Goal: Information Seeking & Learning: Learn about a topic

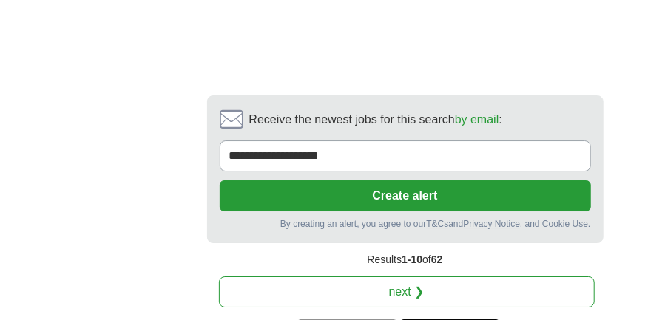
scroll to position [3795, 0]
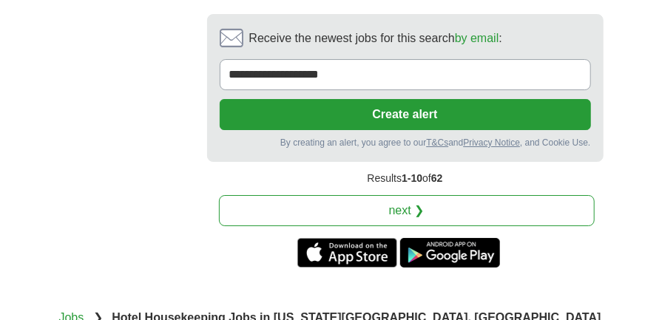
click at [379, 195] on link "next ❯" at bounding box center [407, 210] width 376 height 31
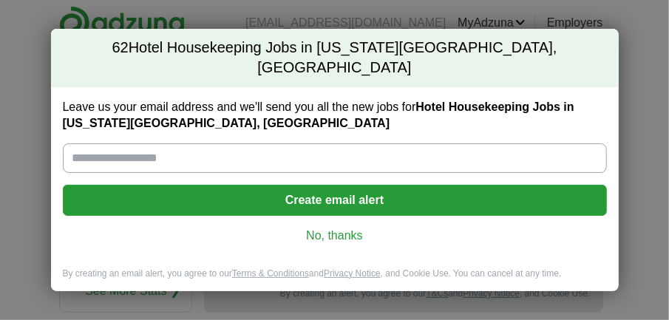
click at [333, 228] on link "No, thanks" at bounding box center [335, 236] width 521 height 16
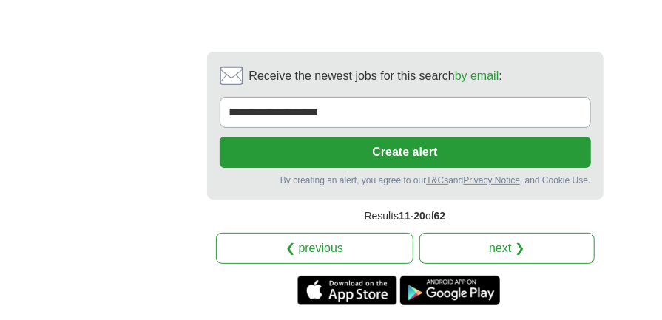
scroll to position [4041, 0]
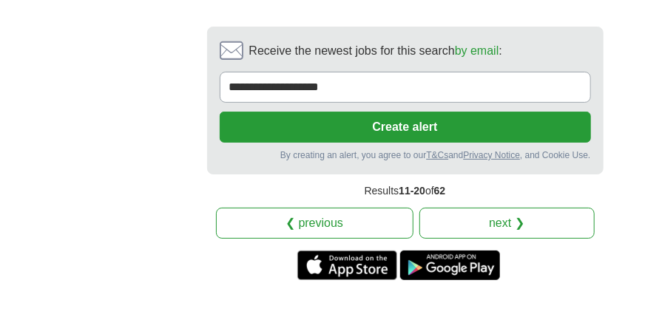
click at [476, 208] on link "next ❯" at bounding box center [506, 223] width 175 height 31
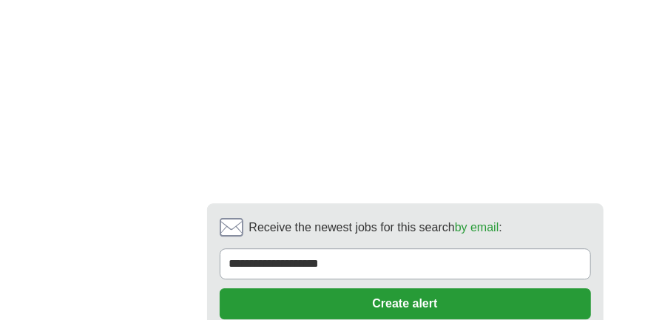
scroll to position [3351, 0]
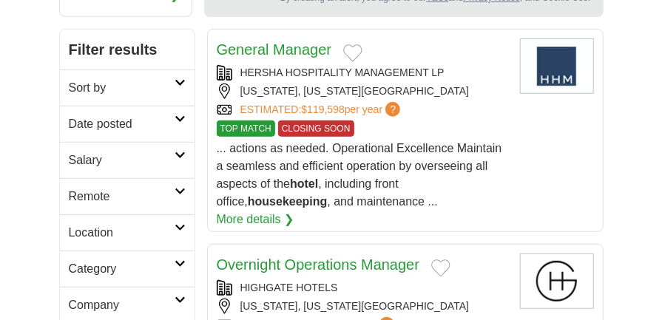
click at [340, 67] on link "HERSHA HOSPITALITY MANAGEMENT LP" at bounding box center [342, 73] width 204 height 12
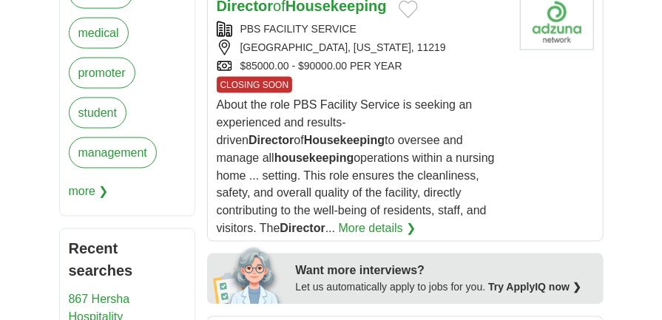
scroll to position [838, 0]
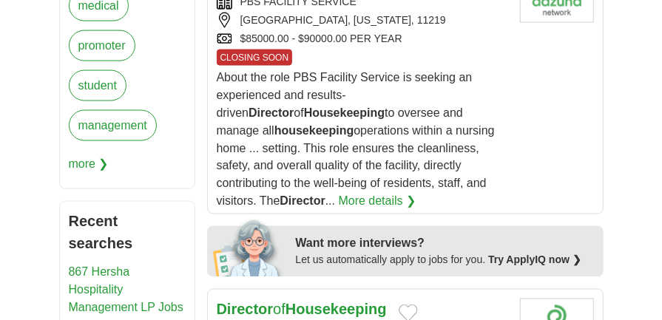
click at [339, 193] on link "More details ❯" at bounding box center [378, 202] width 78 height 18
